Goal: Find contact information: Find contact information

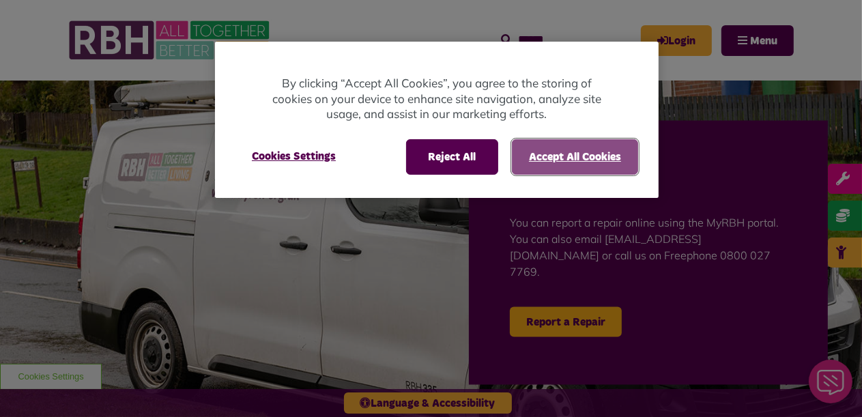
drag, startPoint x: 593, startPoint y: 160, endPoint x: 649, endPoint y: 168, distance: 56.6
click at [593, 159] on button "Accept All Cookies" at bounding box center [575, 156] width 126 height 35
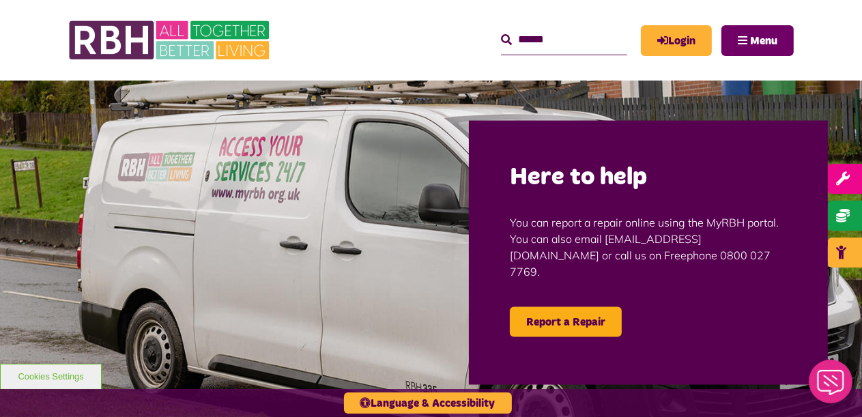
click at [754, 46] on span "Menu" at bounding box center [763, 40] width 27 height 11
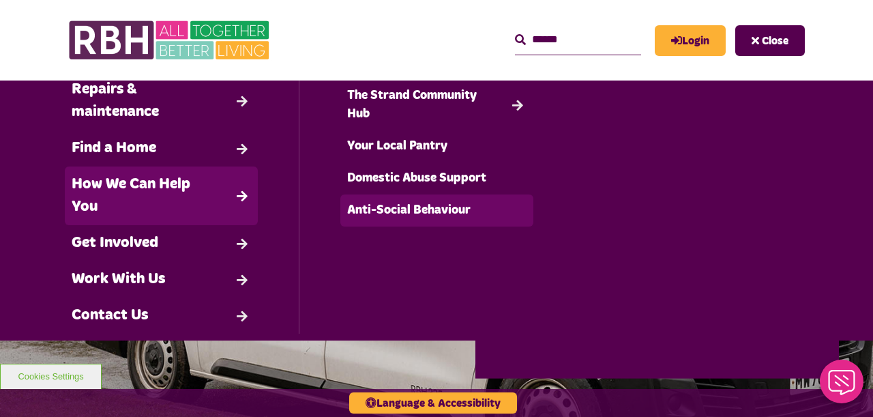
scroll to position [128, 0]
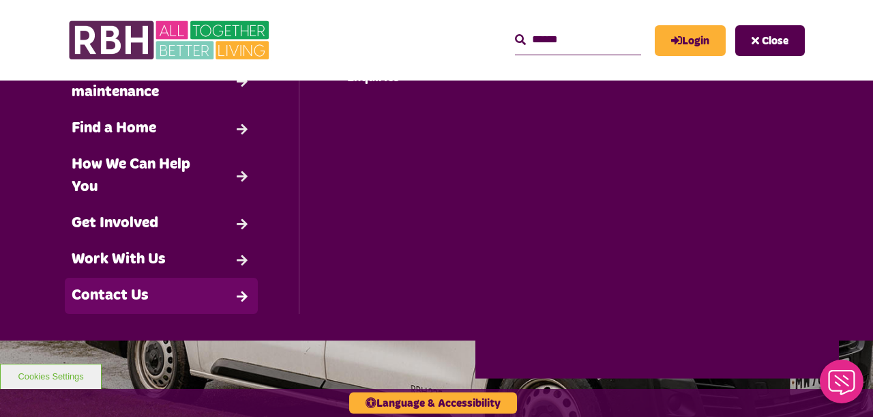
click at [129, 297] on link "Contact Us" at bounding box center [161, 296] width 193 height 36
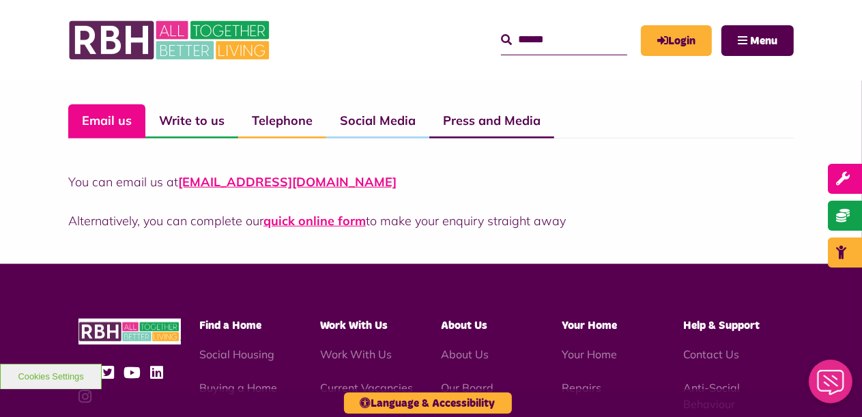
scroll to position [1023, 0]
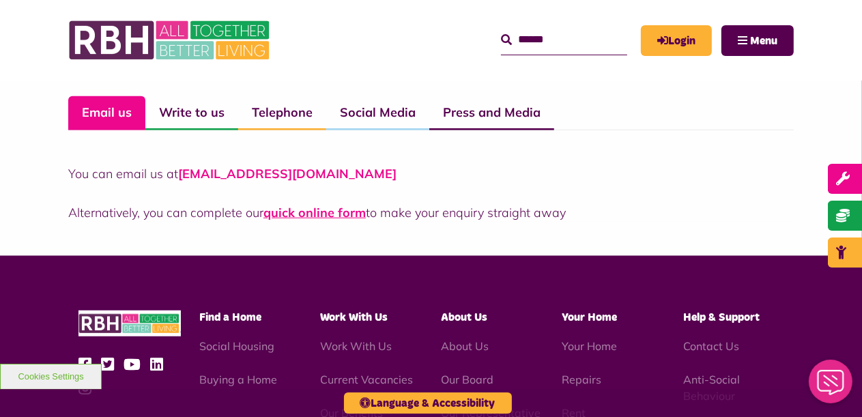
drag, startPoint x: 373, startPoint y: 175, endPoint x: 180, endPoint y: 176, distance: 193.0
click at [180, 176] on p "You can email us at CustomerExperience@rbh.org.uk" at bounding box center [430, 173] width 725 height 18
copy link "CustomerExperience@rbh.org.uk"
